Goal: Information Seeking & Learning: Learn about a topic

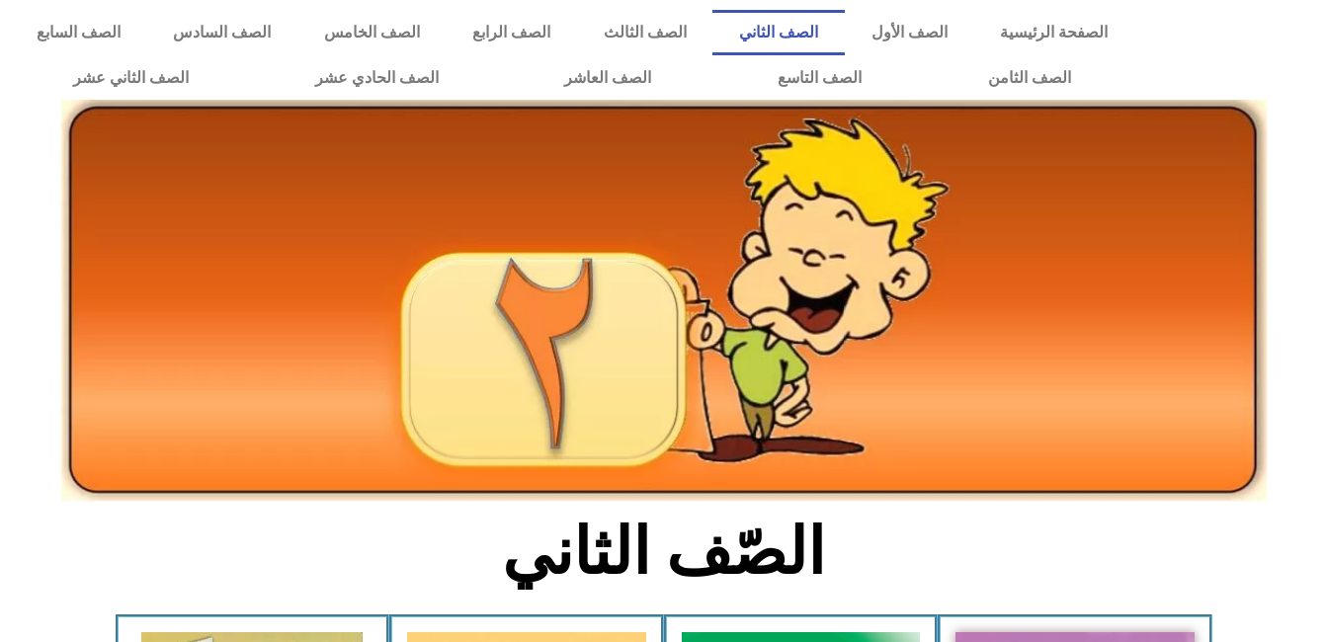
scroll to position [296, 0]
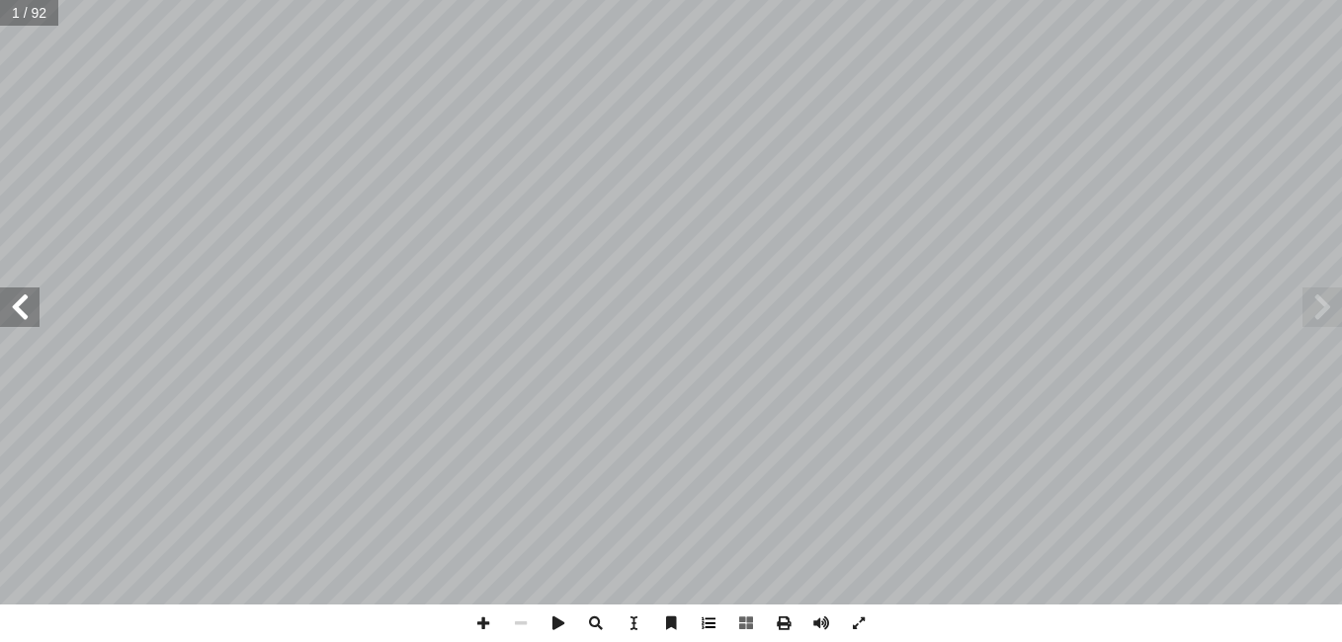
click at [702, 625] on span at bounding box center [709, 624] width 38 height 38
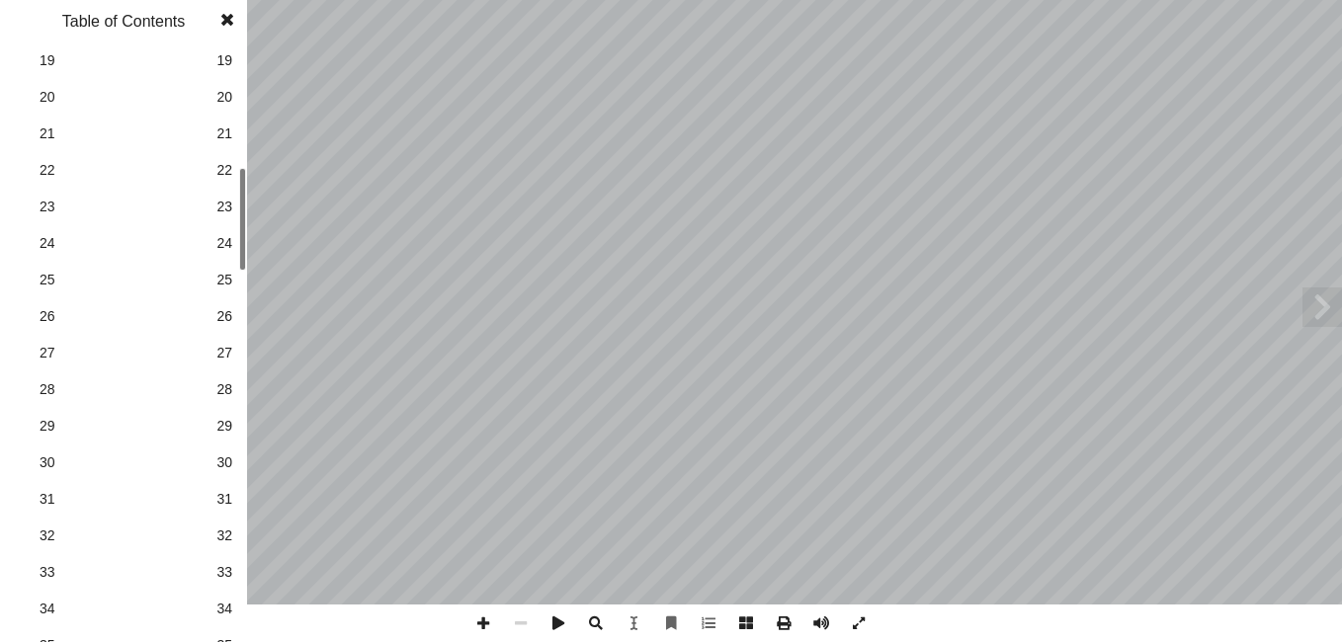
click at [229, 201] on div "1 1 2 2 3 3 4 4 5 5 6 6 7 7 8 8 9 9 10 10 11 11 12 12 13 13 14 14 15 15 16 16 1…" at bounding box center [123, 345] width 247 height 593
click at [229, 201] on span "23" at bounding box center [224, 207] width 16 height 21
click at [224, 59] on span "19" at bounding box center [224, 60] width 16 height 21
click at [227, 14] on span at bounding box center [228, 20] width 36 height 40
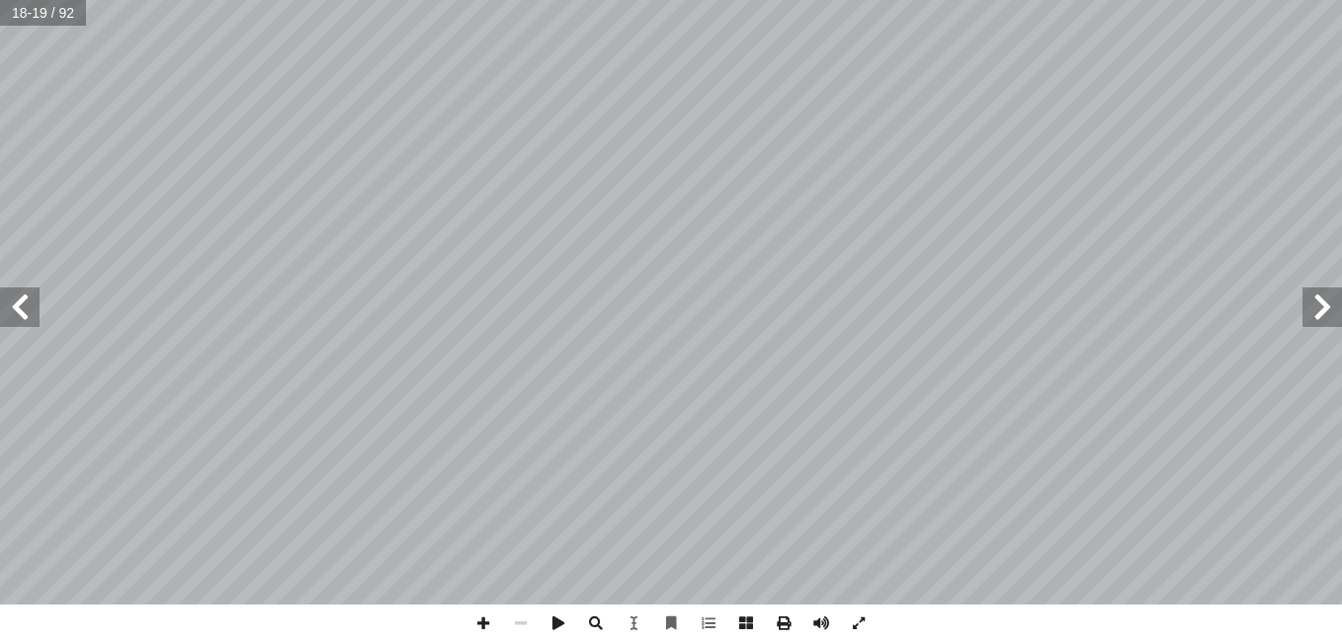
click at [16, 310] on span at bounding box center [20, 308] width 40 height 40
click at [474, 619] on span at bounding box center [483, 624] width 38 height 38
click at [8, 303] on span at bounding box center [20, 308] width 40 height 40
click at [523, 614] on span at bounding box center [521, 624] width 38 height 38
